Goal: Navigation & Orientation: Find specific page/section

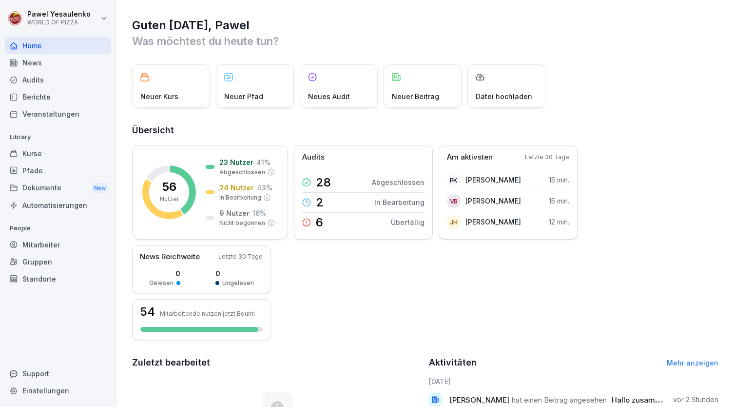
click at [55, 192] on div "Dokumente New" at bounding box center [58, 188] width 106 height 18
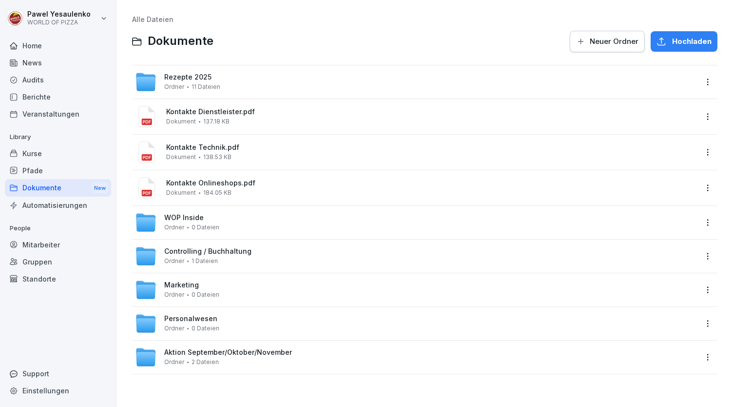
click at [198, 216] on span "WOP Inside" at bounding box center [183, 218] width 39 height 8
click at [184, 254] on span "Controlling / Buchhaltung" at bounding box center [207, 251] width 87 height 8
click at [247, 319] on div "Personalwesen Ordner 0 Dateien" at bounding box center [416, 322] width 562 height 21
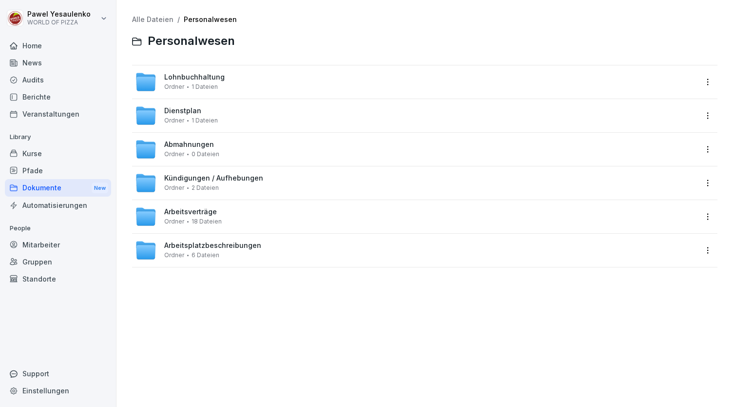
click at [225, 214] on div "Arbeitsverträge Ordner 18 Dateien" at bounding box center [416, 216] width 562 height 21
